Goal: Task Accomplishment & Management: Manage account settings

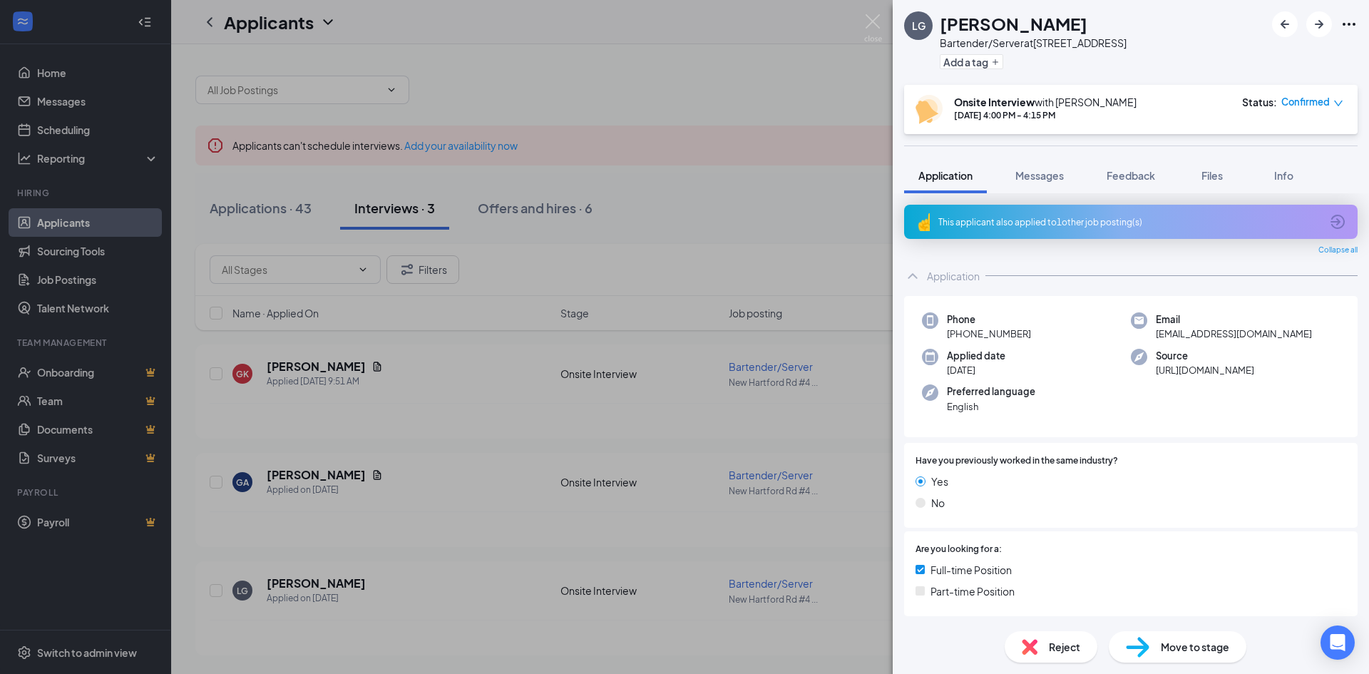
click at [259, 204] on div "LG [PERSON_NAME] Bartender/Server at [GEOGRAPHIC_DATA] #451 Add a tag Onsite In…" at bounding box center [684, 337] width 1369 height 674
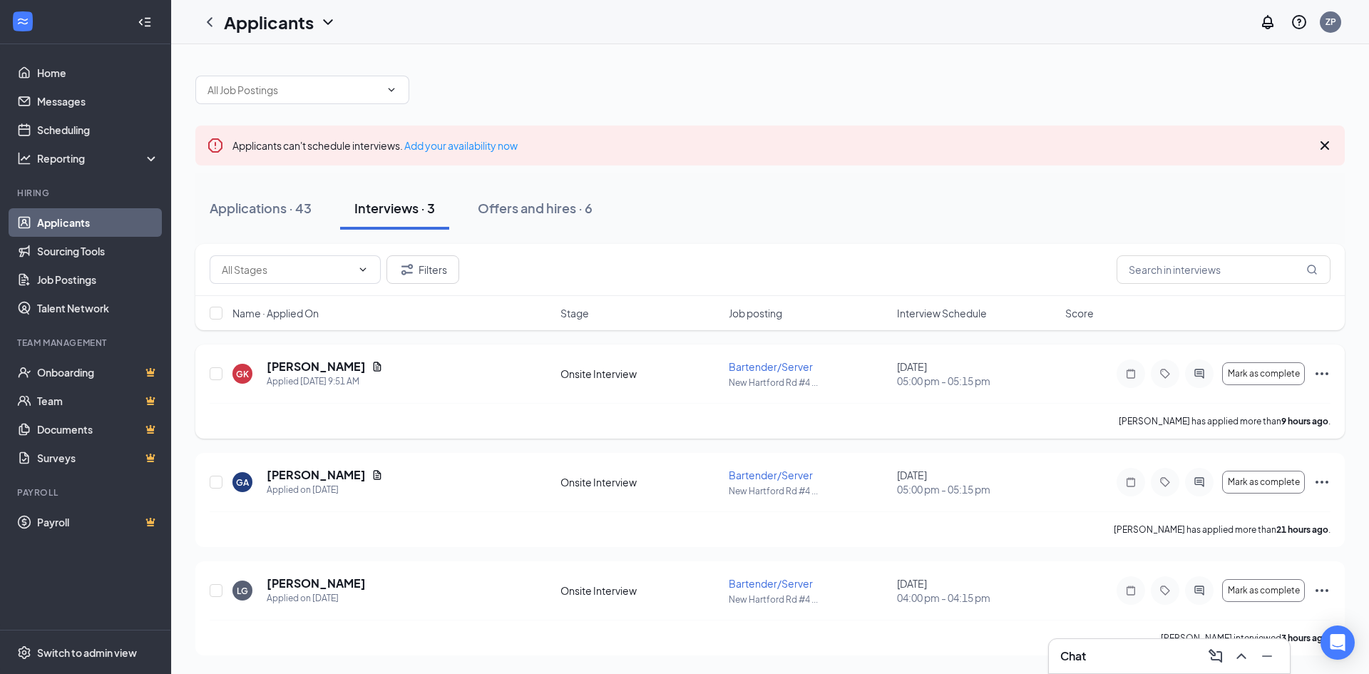
click at [405, 371] on div "GK [PERSON_NAME] Applied [DATE] 9:51 AM" at bounding box center [391, 374] width 319 height 30
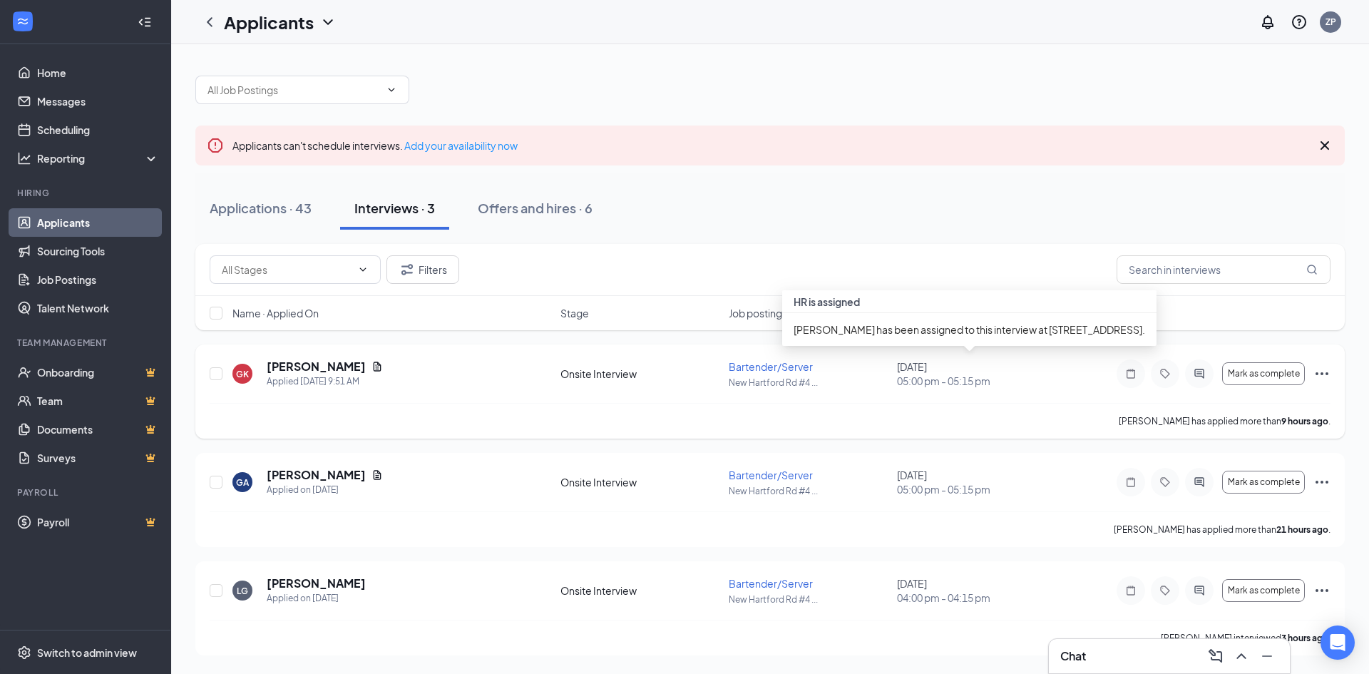
click at [1030, 373] on div "[DATE] 05:00 pm - 05:15 pm" at bounding box center [977, 373] width 160 height 29
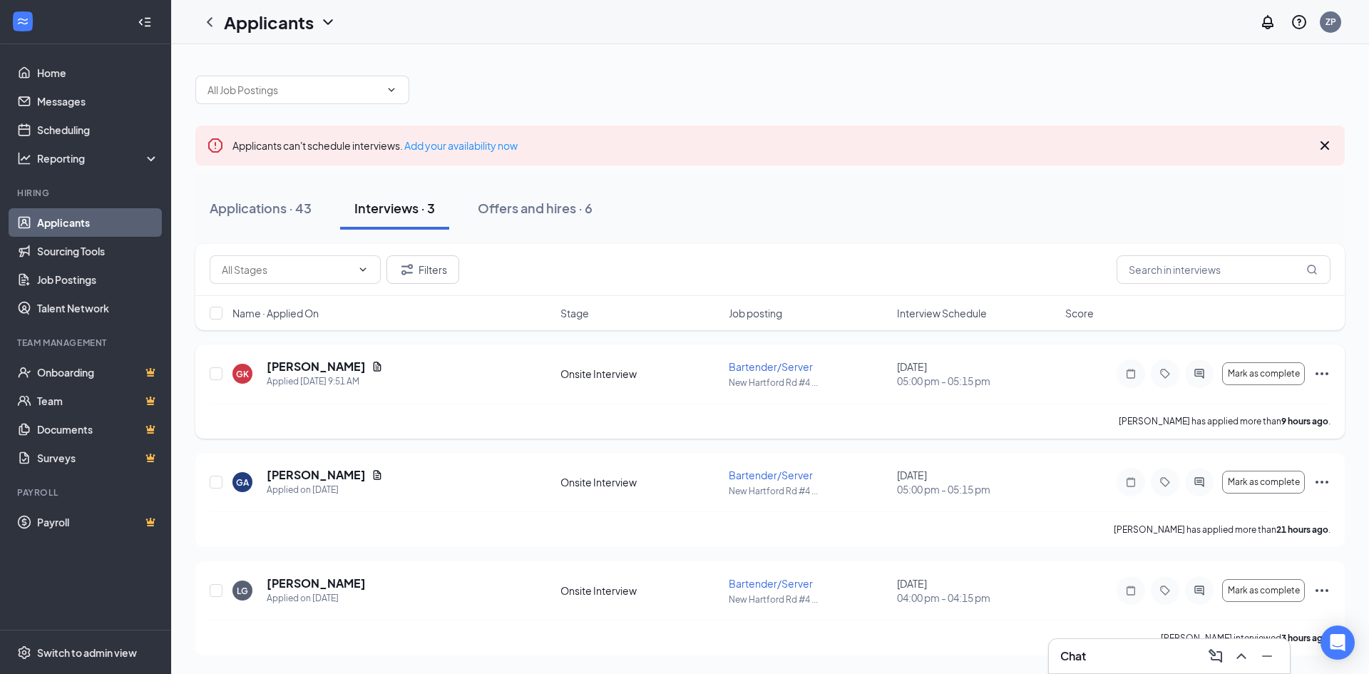
click at [466, 366] on div "GK [PERSON_NAME] Applied [DATE] 9:51 AM" at bounding box center [391, 374] width 319 height 30
click at [101, 225] on link "Applicants" at bounding box center [98, 222] width 122 height 29
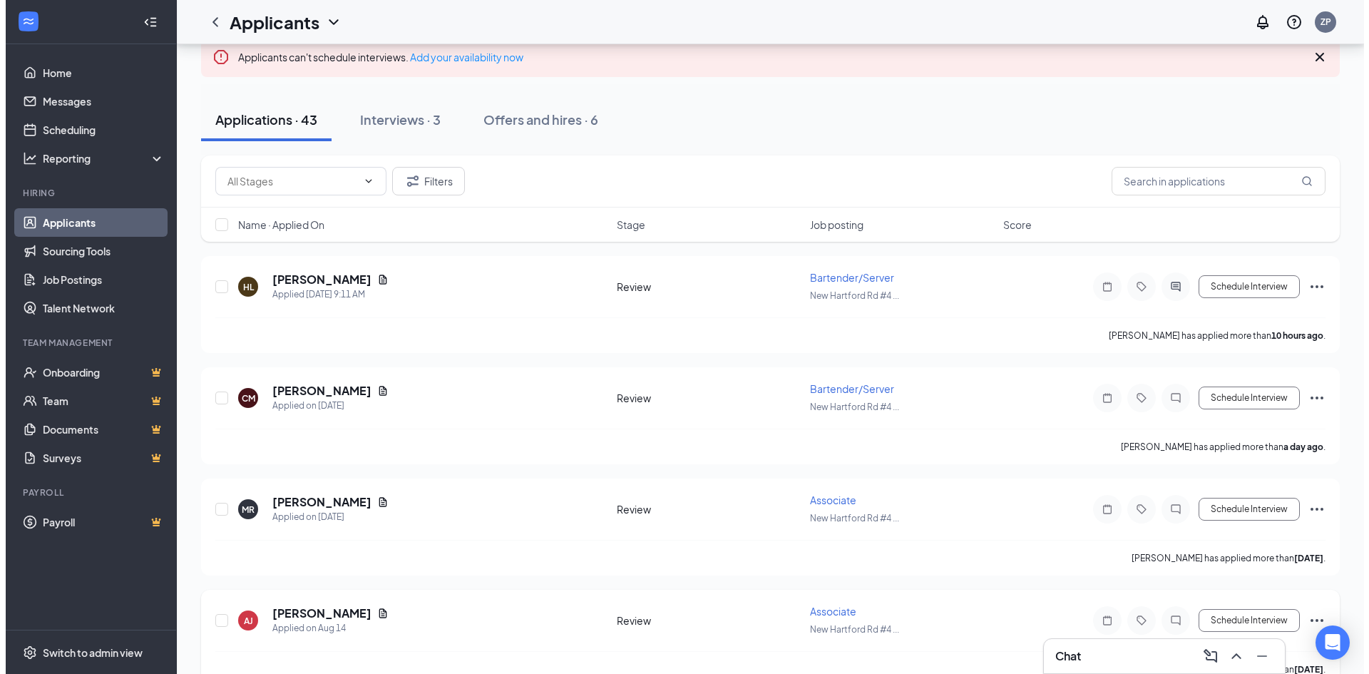
scroll to position [71, 0]
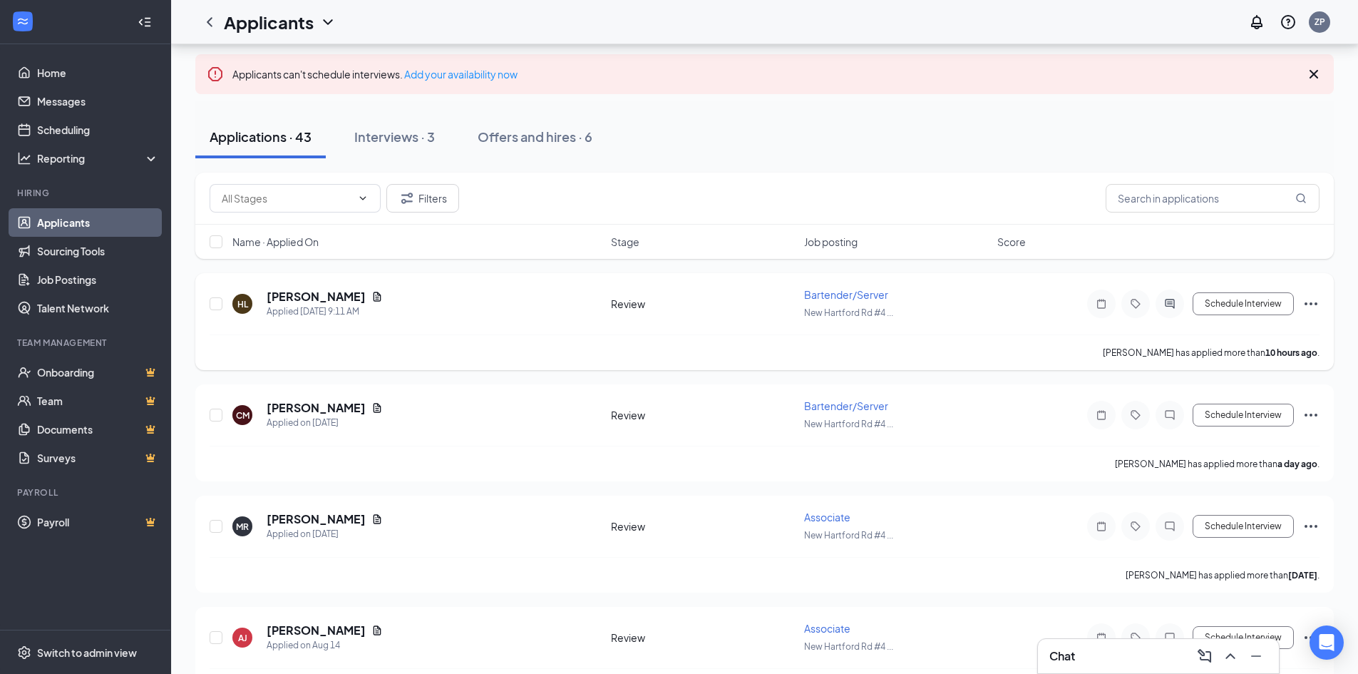
click at [482, 313] on div "HL [PERSON_NAME] Applied [DATE] 9:11 AM" at bounding box center [417, 304] width 370 height 30
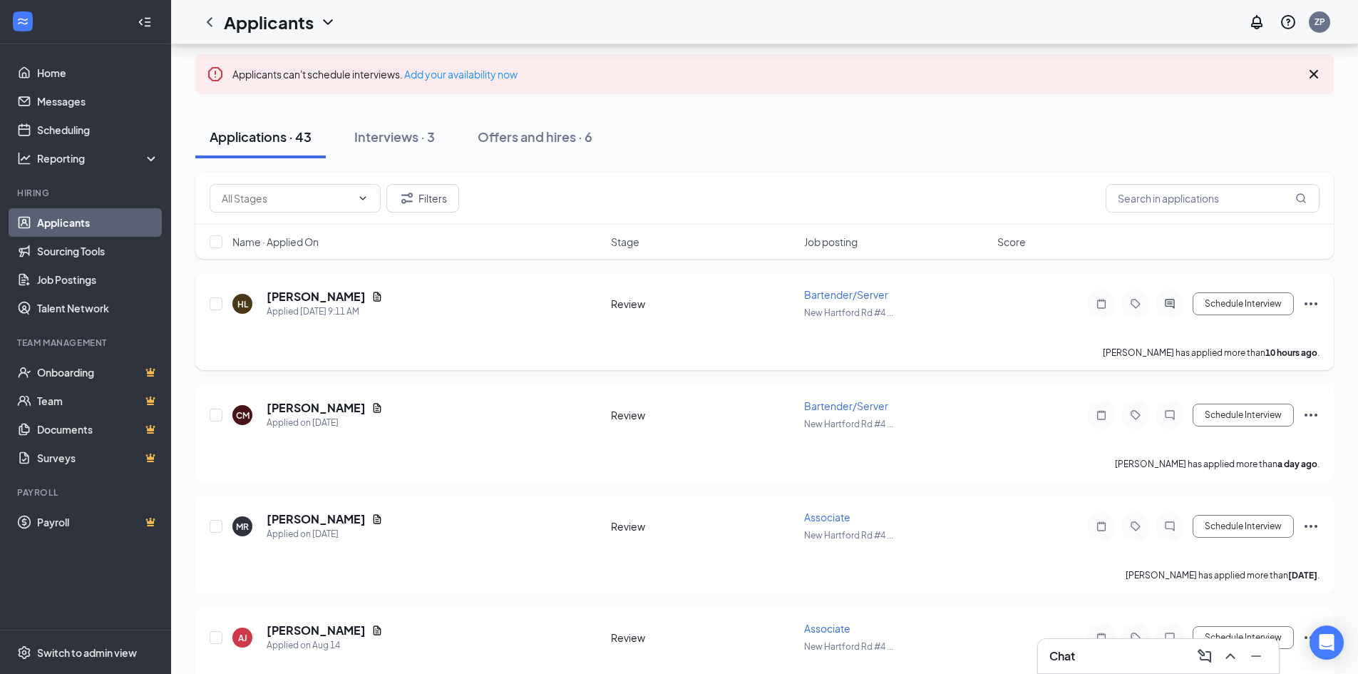
click at [637, 299] on div "Review" at bounding box center [703, 304] width 185 height 14
click at [636, 300] on div "Review" at bounding box center [703, 304] width 185 height 14
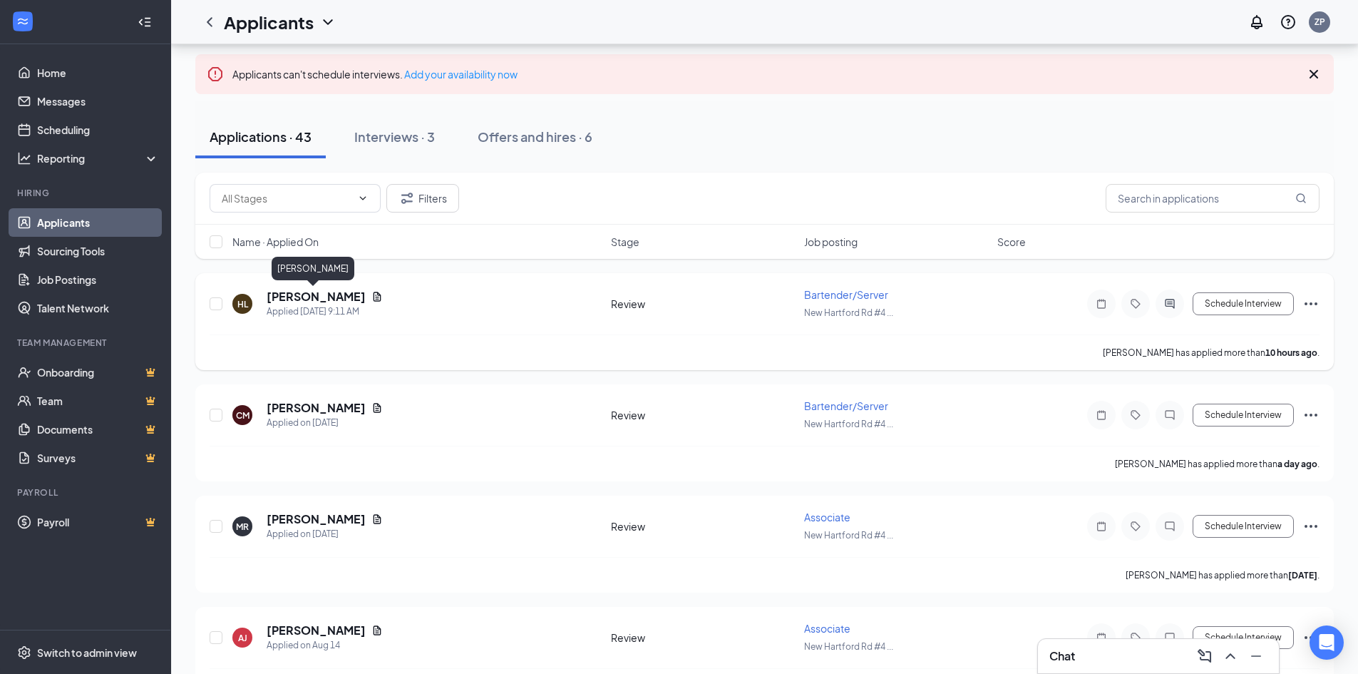
click at [279, 300] on h5 "[PERSON_NAME]" at bounding box center [316, 297] width 99 height 16
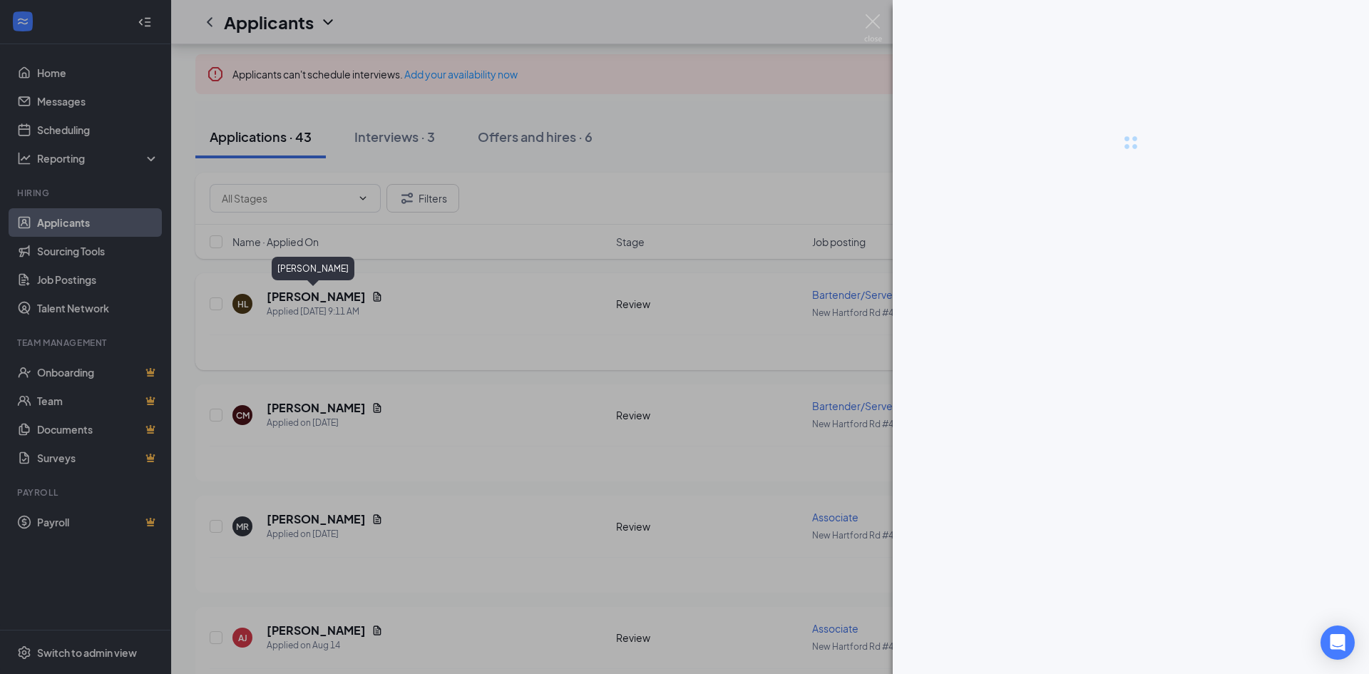
click at [279, 300] on div at bounding box center [684, 337] width 1369 height 674
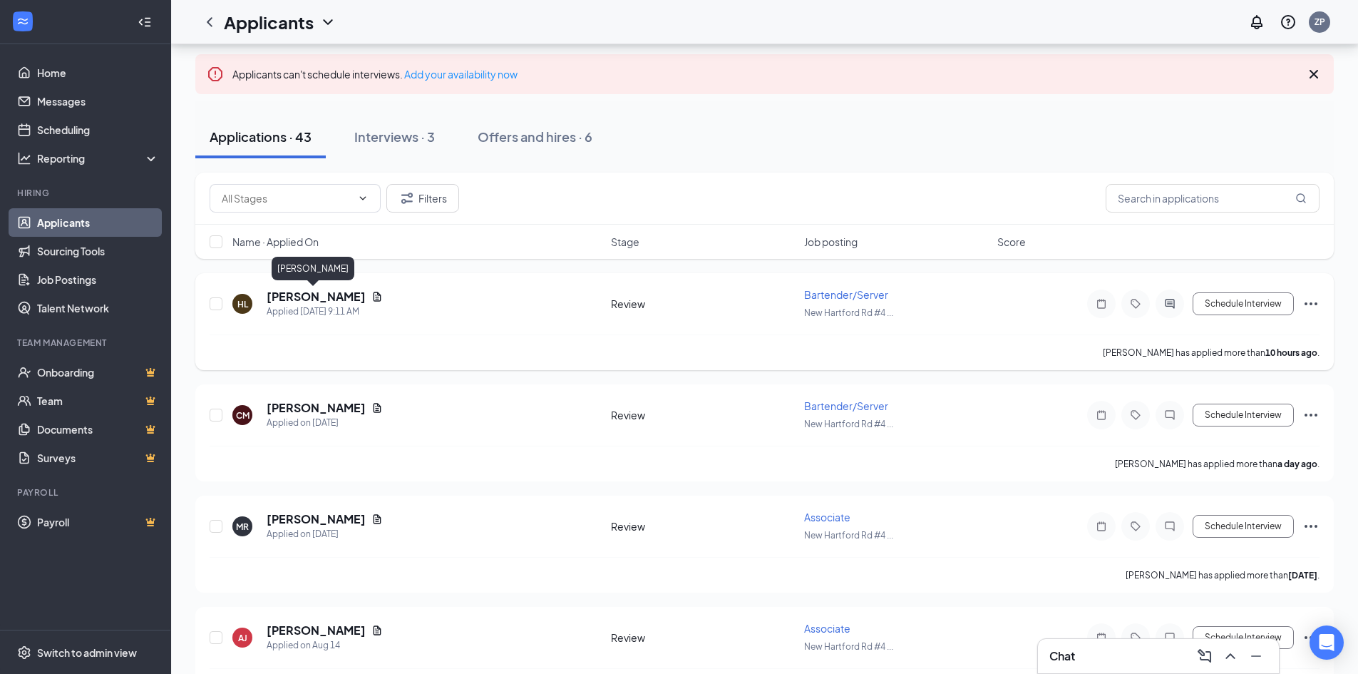
click at [280, 300] on h5 "[PERSON_NAME]" at bounding box center [316, 297] width 99 height 16
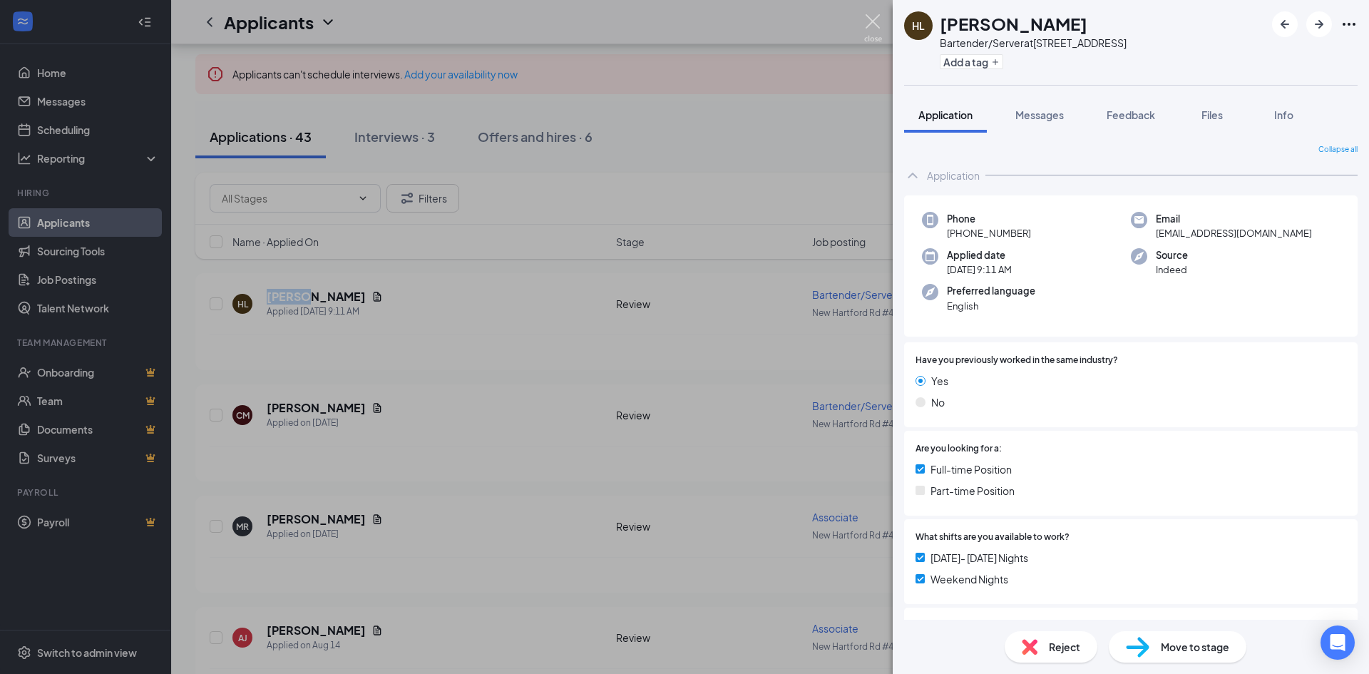
click at [871, 16] on img at bounding box center [873, 28] width 18 height 28
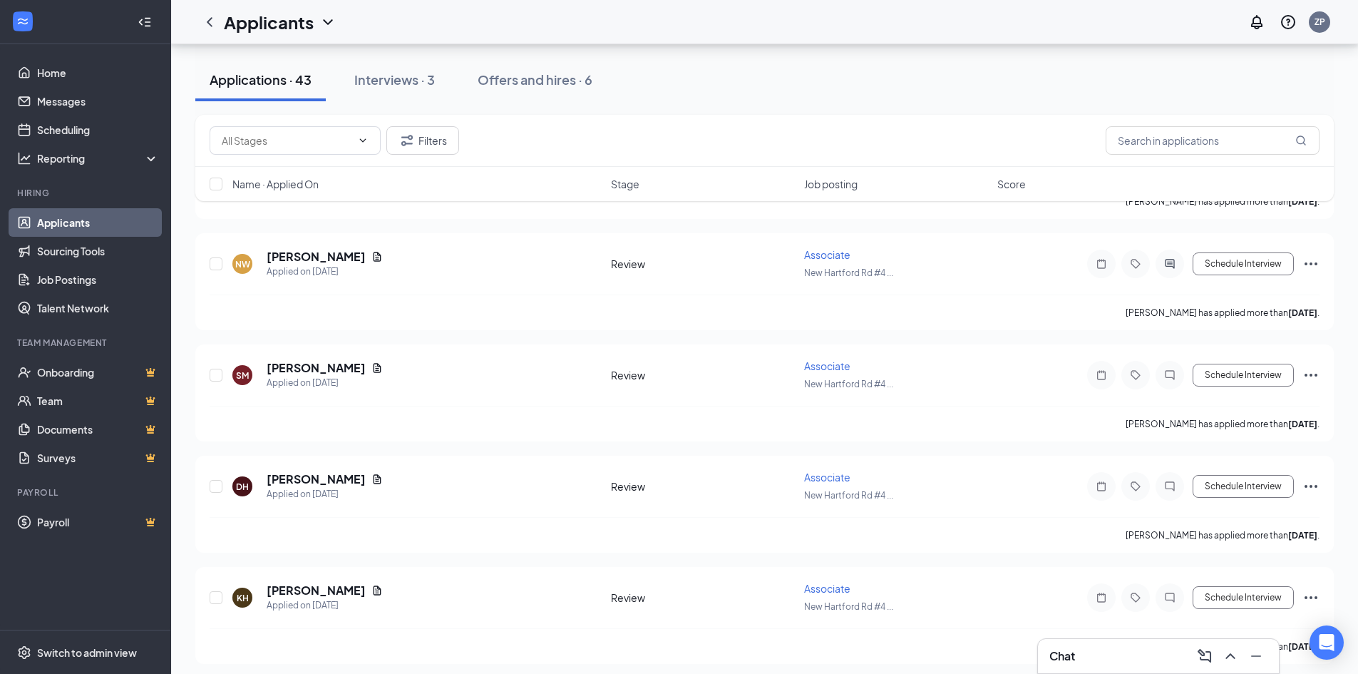
scroll to position [1783, 0]
